Goal: Check status: Check status

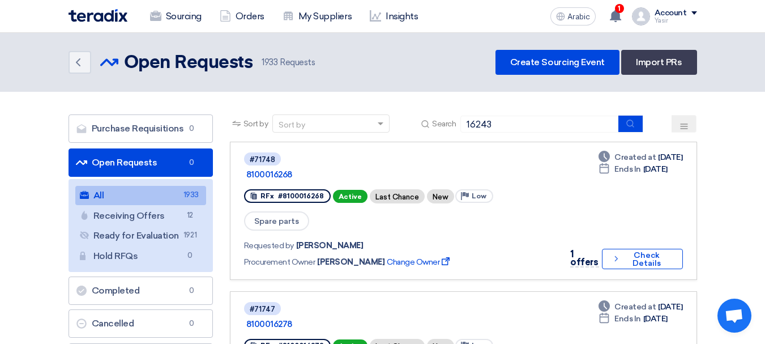
type input "16243"
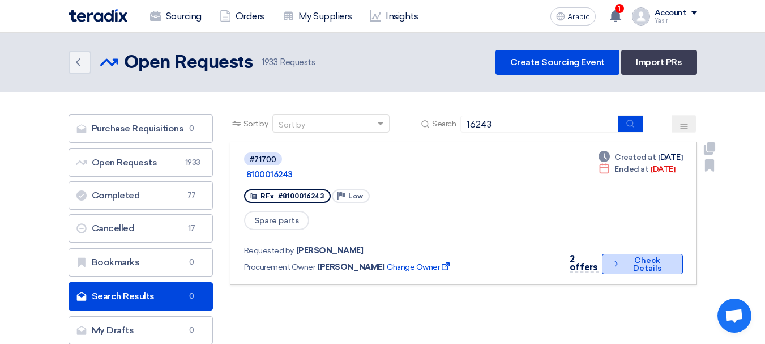
click at [635, 255] on font "Check Details" at bounding box center [647, 264] width 28 height 18
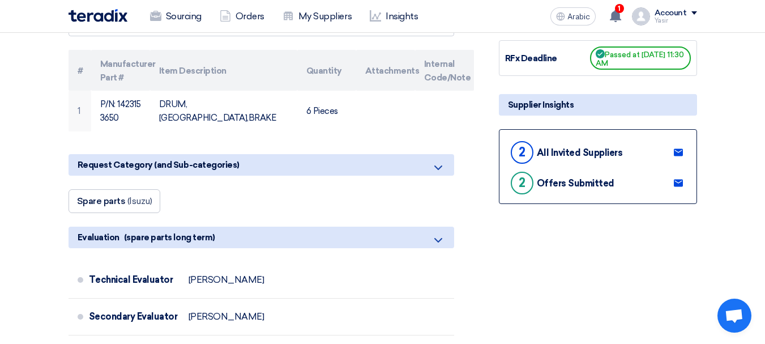
scroll to position [227, 0]
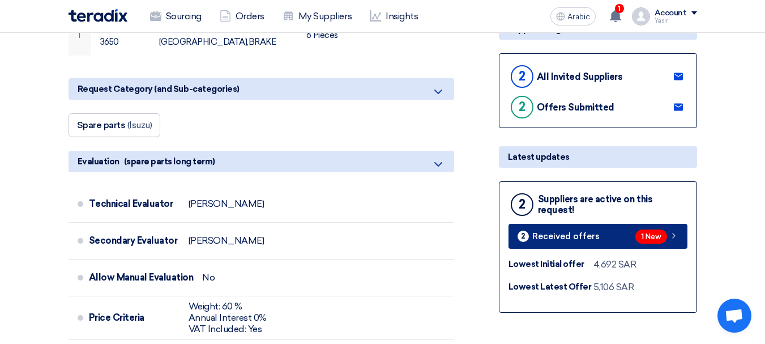
click at [612, 232] on link "2 Received offers 1 New" at bounding box center [598, 236] width 179 height 25
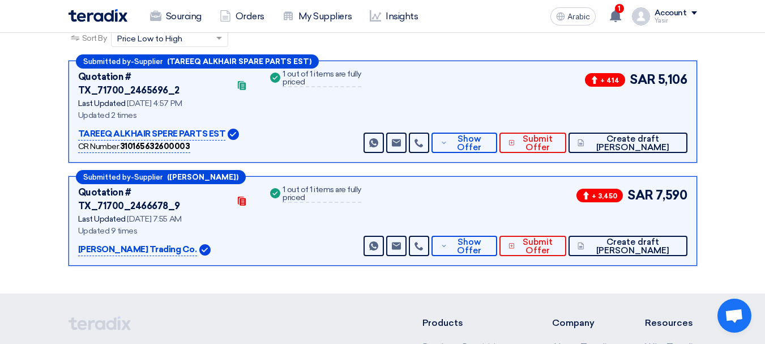
scroll to position [174, 0]
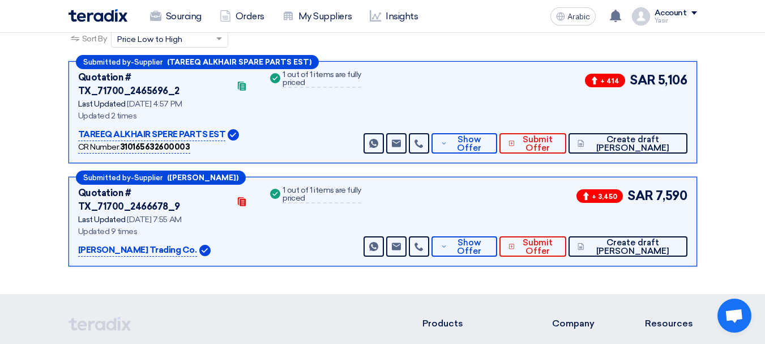
click at [765, 93] on html "Sourcing Orders My Suppliers Insights Arabic A You have a new offer for '810001…" at bounding box center [382, 188] width 765 height 725
click at [479, 236] on button "Show Offer" at bounding box center [464, 246] width 65 height 20
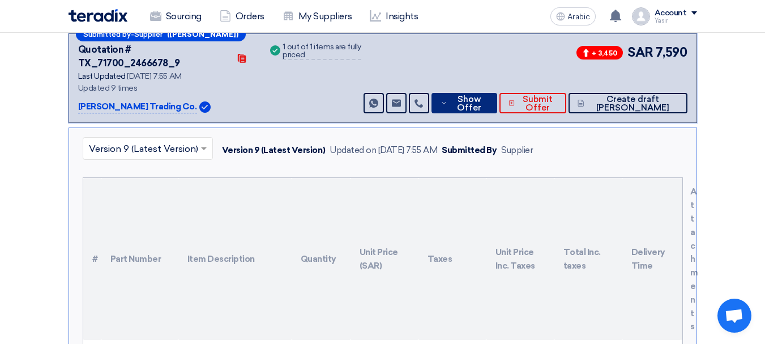
scroll to position [344, 0]
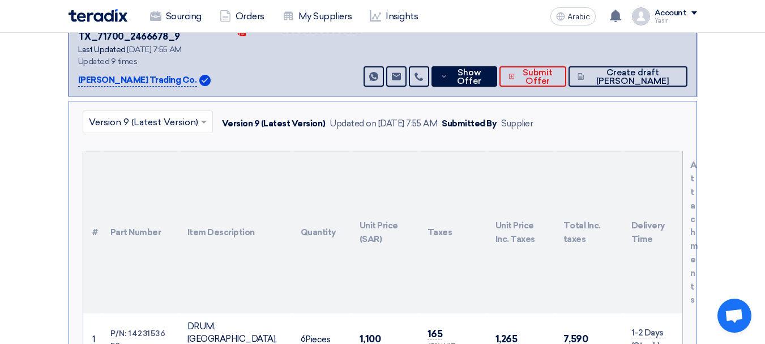
click at [366, 333] on font "1,100" at bounding box center [371, 338] width 22 height 11
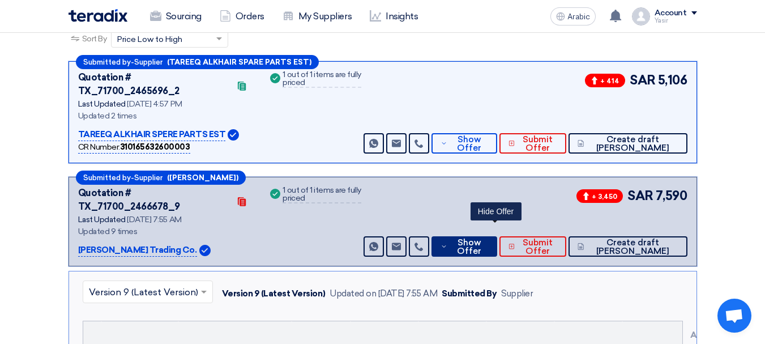
scroll to position [118, 0]
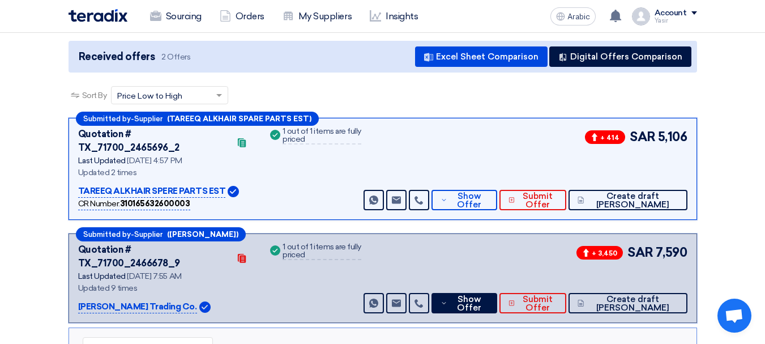
drag, startPoint x: 659, startPoint y: 242, endPoint x: 739, endPoint y: 242, distance: 79.9
click at [488, 192] on span "Show Offer" at bounding box center [468, 200] width 37 height 17
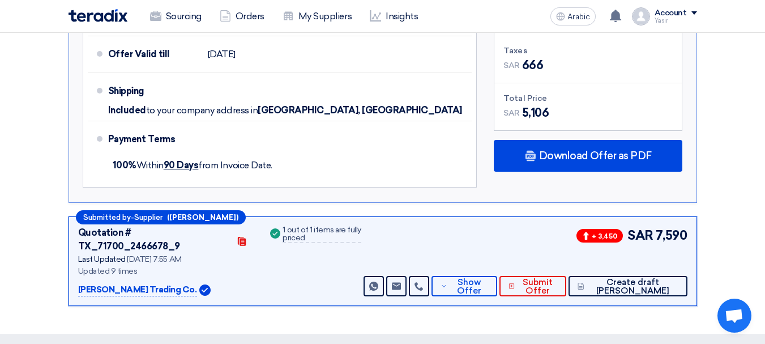
scroll to position [684, 0]
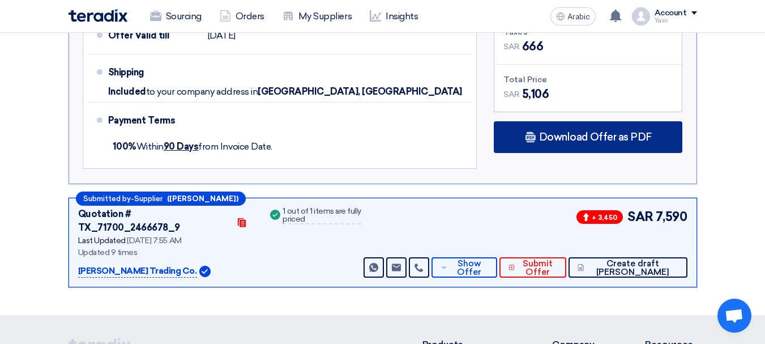
click at [560, 131] on font "Download Offer as PDF" at bounding box center [595, 137] width 113 height 12
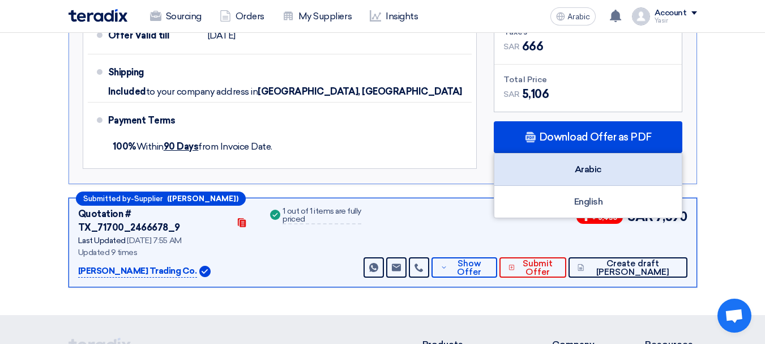
click at [607, 153] on div "Arabic" at bounding box center [587, 169] width 187 height 32
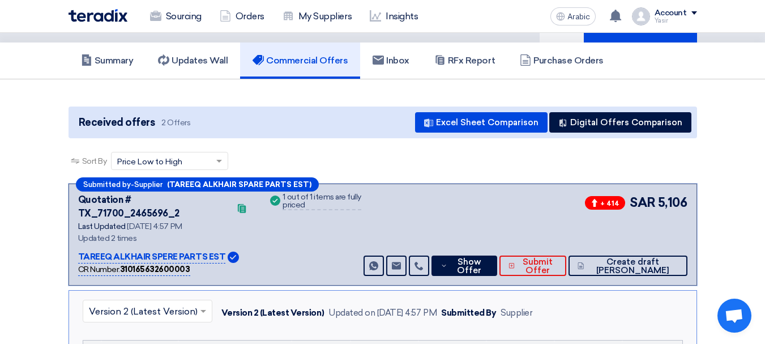
scroll to position [0, 0]
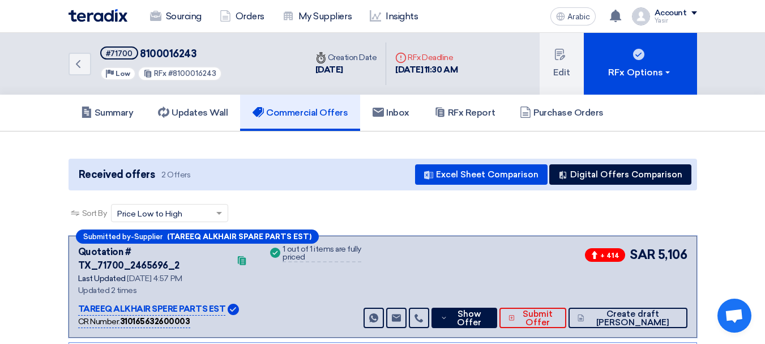
click at [164, 54] on font "8100016243" at bounding box center [168, 54] width 57 height 12
copy font "8100016243"
click at [184, 57] on font "8100016243" at bounding box center [168, 54] width 57 height 12
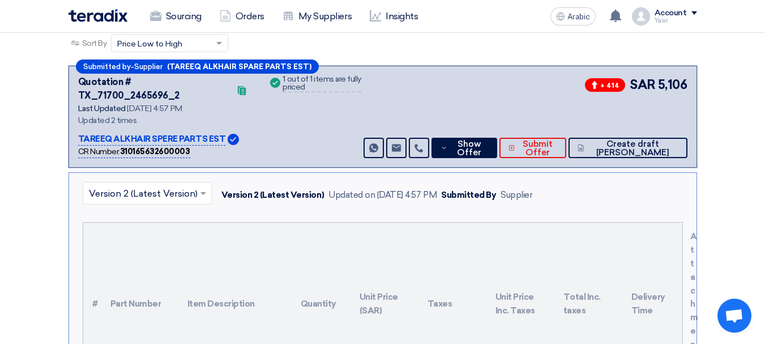
scroll to position [340, 0]
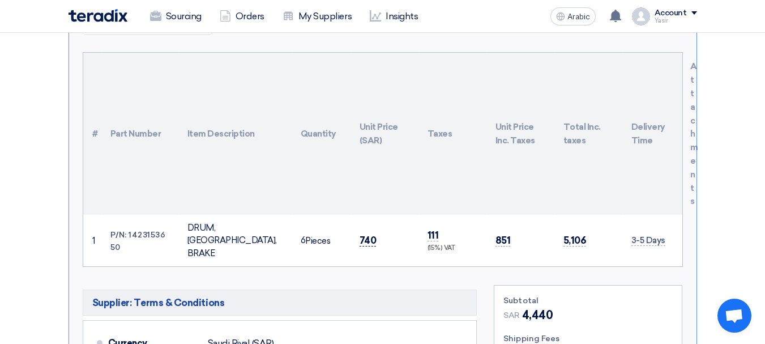
click at [370, 234] on font "740" at bounding box center [368, 239] width 17 height 11
copy font "740"
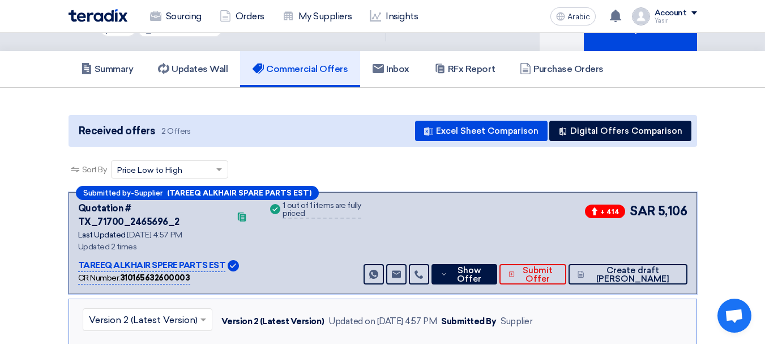
scroll to position [0, 0]
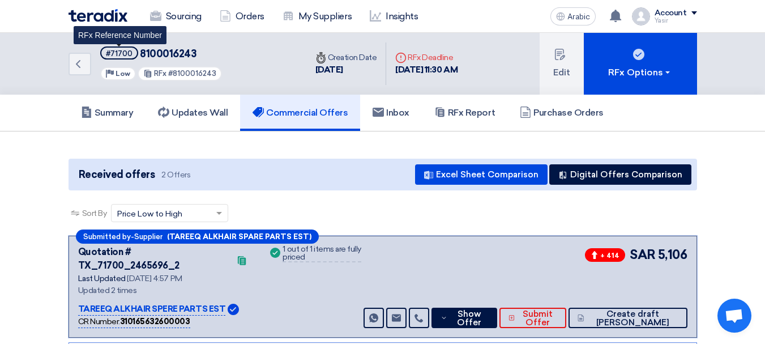
click at [109, 56] on font "#71700" at bounding box center [119, 53] width 27 height 8
copy font "71700"
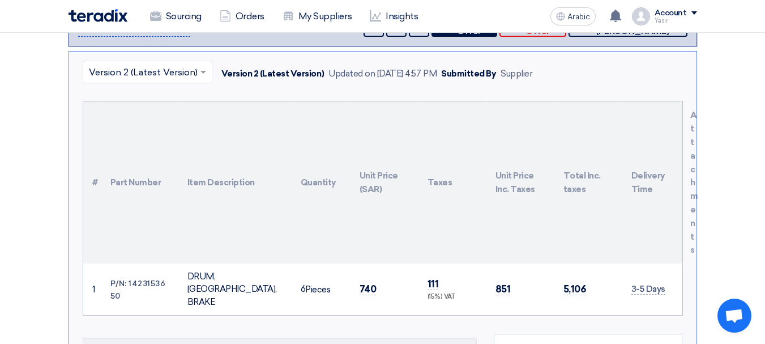
scroll to position [396, 0]
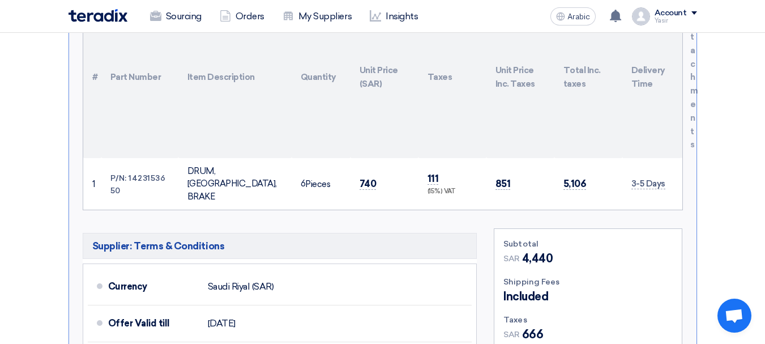
drag, startPoint x: 109, startPoint y: 154, endPoint x: 119, endPoint y: 156, distance: 9.9
click at [119, 158] on td "P/N: 1423153650" at bounding box center [139, 184] width 77 height 52
click at [147, 173] on font "P/N: 1423153650" at bounding box center [138, 184] width 56 height 22
drag, startPoint x: 127, startPoint y: 156, endPoint x: 167, endPoint y: 161, distance: 40.5
click at [167, 161] on td "P/N: 1423153650" at bounding box center [139, 184] width 77 height 52
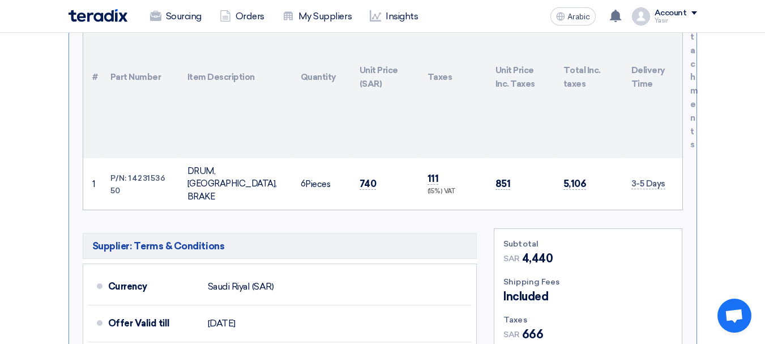
copy font "14231536"
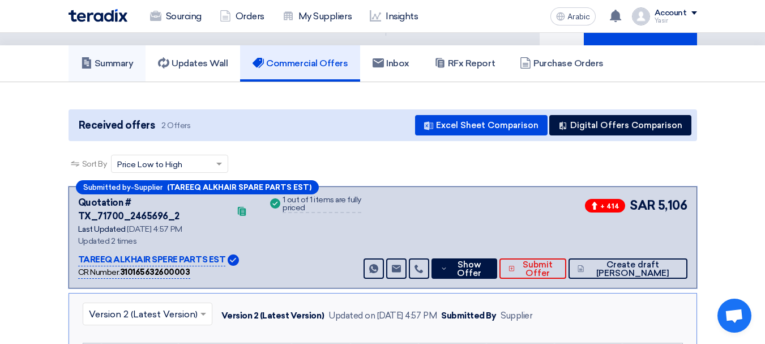
scroll to position [0, 0]
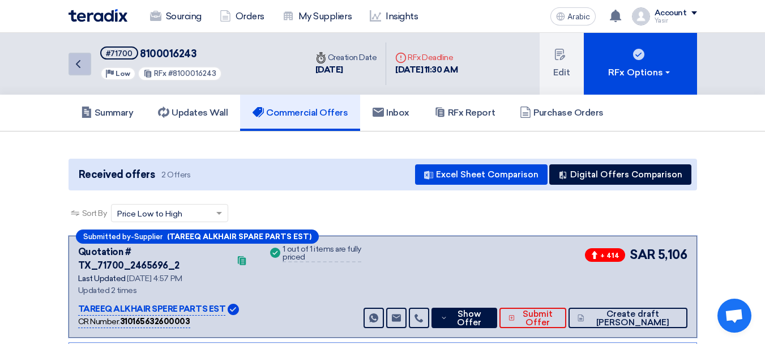
click at [87, 74] on link "Back" at bounding box center [80, 64] width 23 height 23
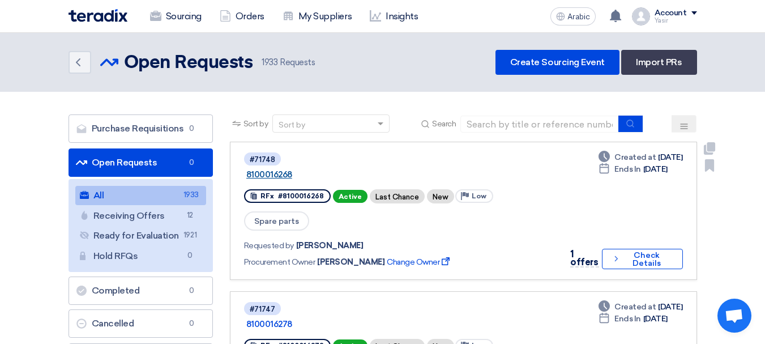
drag, startPoint x: 244, startPoint y: 176, endPoint x: 302, endPoint y: 176, distance: 58.3
click at [302, 176] on div "#71748 8100016268" at bounding box center [399, 166] width 310 height 30
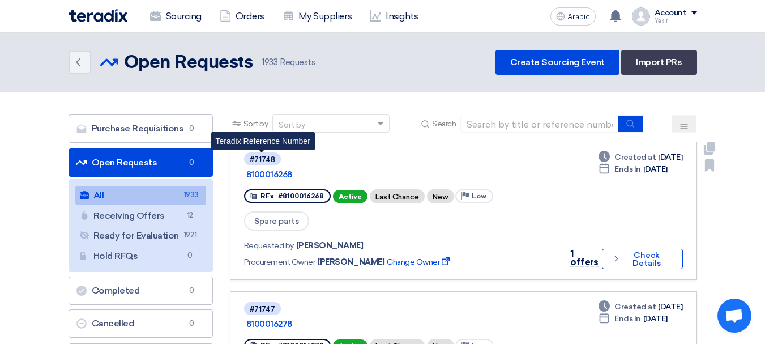
click at [262, 159] on font "#71748" at bounding box center [262, 159] width 25 height 8
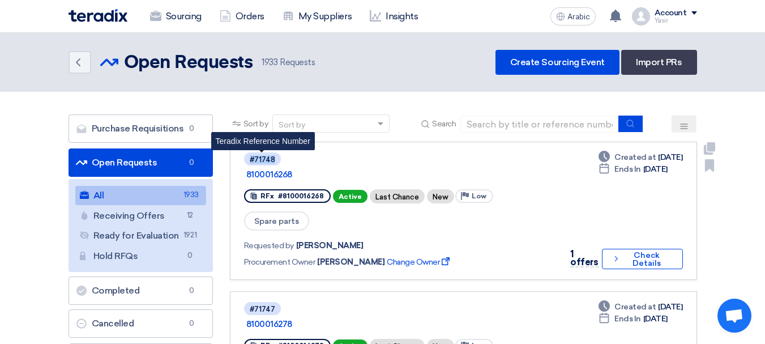
click at [262, 159] on font "#71748" at bounding box center [262, 159] width 25 height 8
click at [267, 161] on font "#71748" at bounding box center [262, 159] width 25 height 8
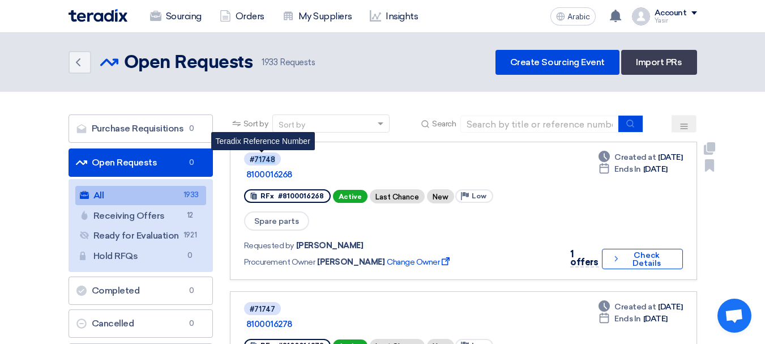
click at [267, 161] on font "#71748" at bounding box center [262, 159] width 25 height 8
click at [257, 159] on font "#71748" at bounding box center [262, 159] width 25 height 8
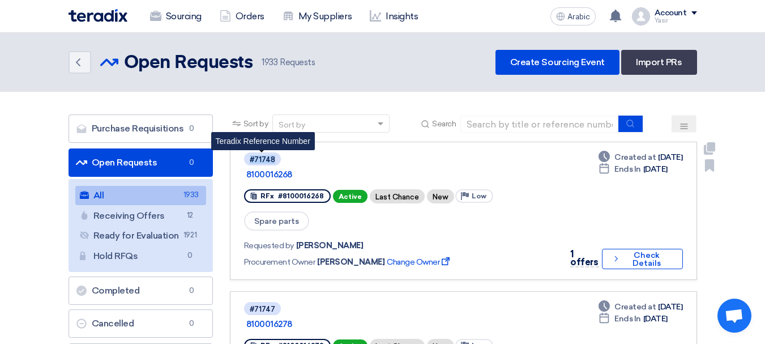
click at [257, 159] on font "#71748" at bounding box center [262, 159] width 25 height 8
click at [262, 158] on font "#71748" at bounding box center [262, 159] width 25 height 8
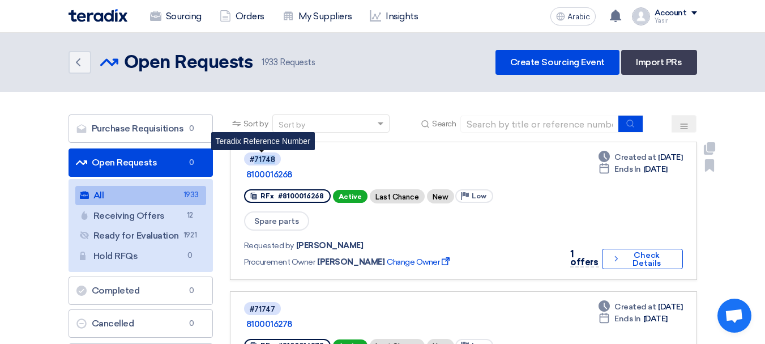
click at [262, 158] on font "#71748" at bounding box center [262, 159] width 25 height 8
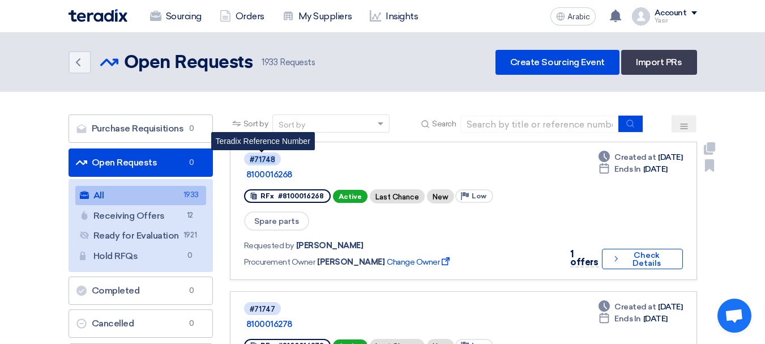
click at [262, 158] on font "#71748" at bounding box center [262, 159] width 25 height 8
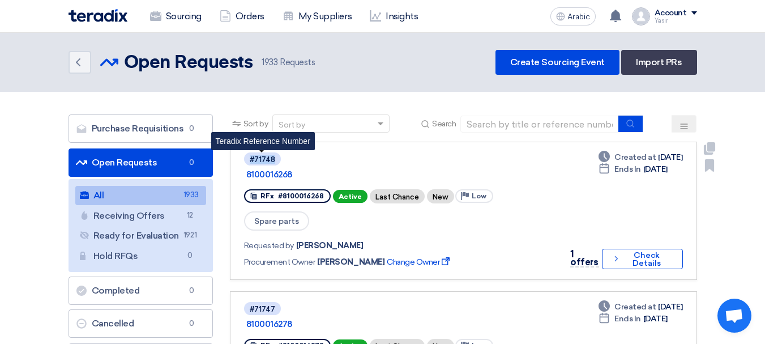
click at [261, 161] on font "#71748" at bounding box center [262, 159] width 25 height 8
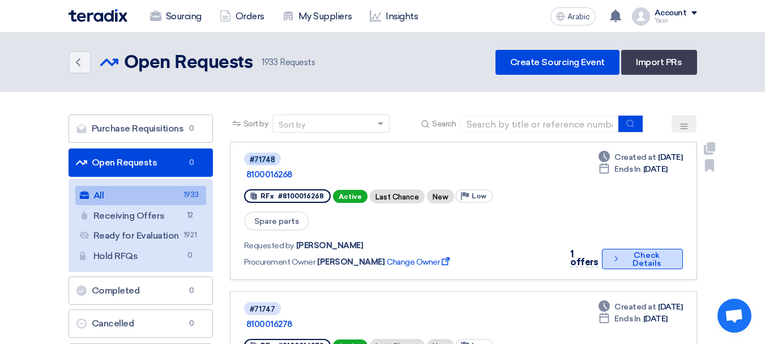
click at [613, 253] on icon "Check details" at bounding box center [616, 258] width 9 height 11
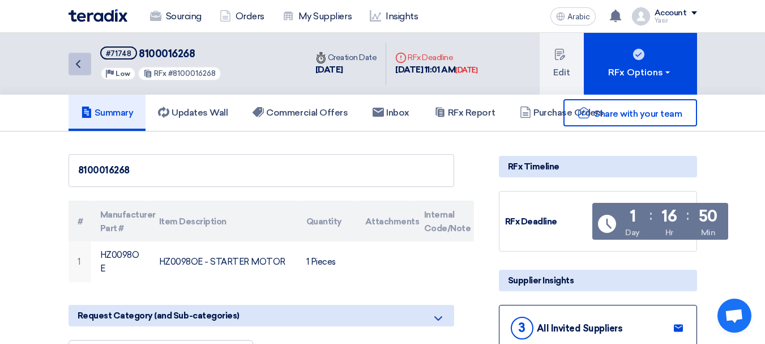
click at [79, 71] on link "Back" at bounding box center [80, 64] width 23 height 23
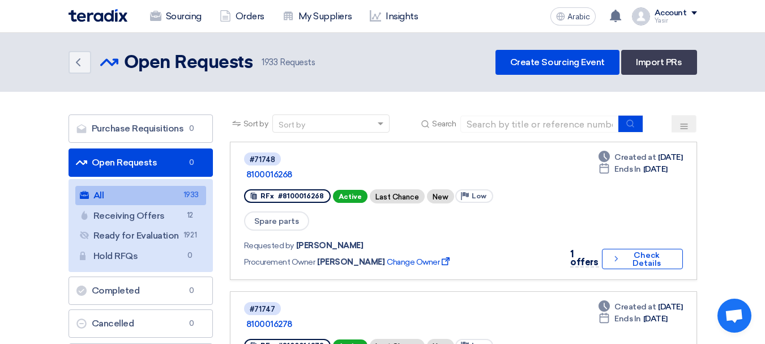
click at [562, 123] on input at bounding box center [539, 124] width 159 height 17
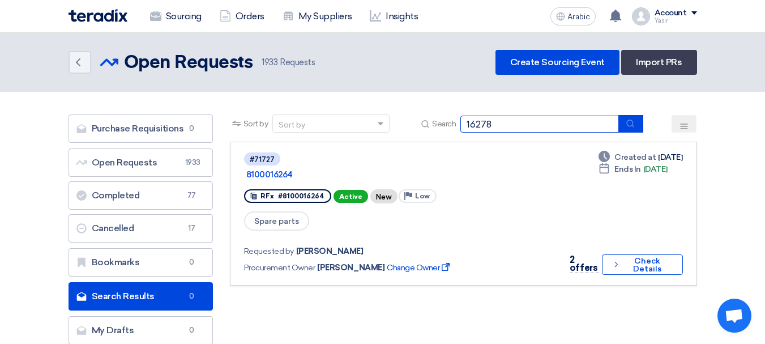
type input "16278"
click at [637, 119] on button "submit" at bounding box center [630, 124] width 25 height 18
